Goal: Task Accomplishment & Management: Use online tool/utility

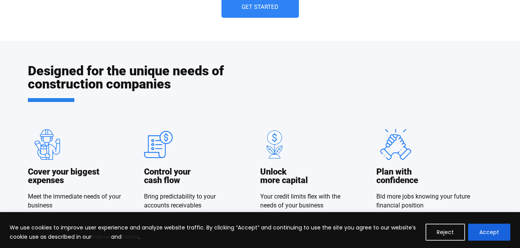
scroll to position [411, 0]
